Goal: Check status: Check status

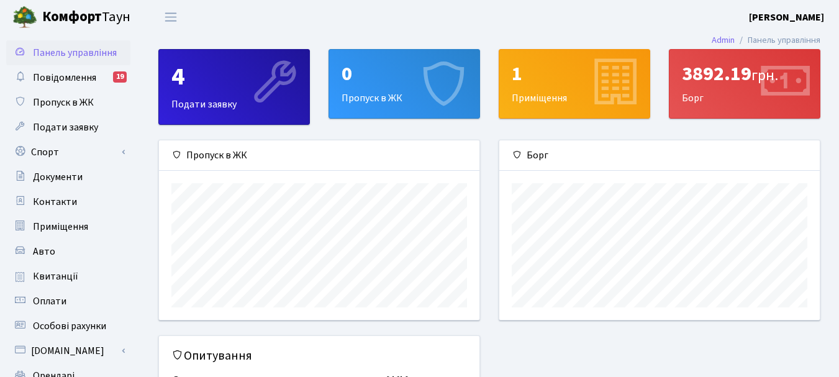
scroll to position [179, 320]
click at [61, 276] on span "Квитанції" at bounding box center [55, 277] width 45 height 14
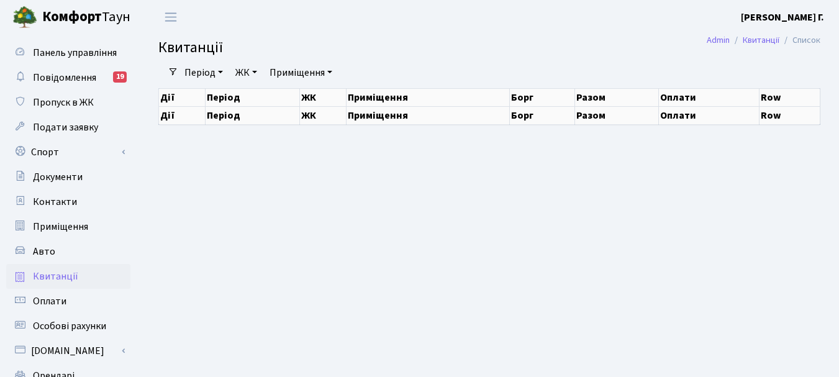
select select "25"
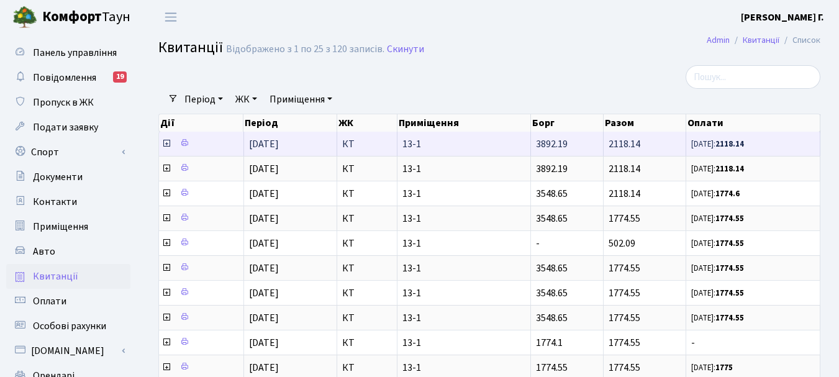
click at [612, 149] on span "2118.14" at bounding box center [625, 144] width 32 height 14
click at [186, 142] on icon at bounding box center [184, 143] width 9 height 9
